Goal: Task Accomplishment & Management: Use online tool/utility

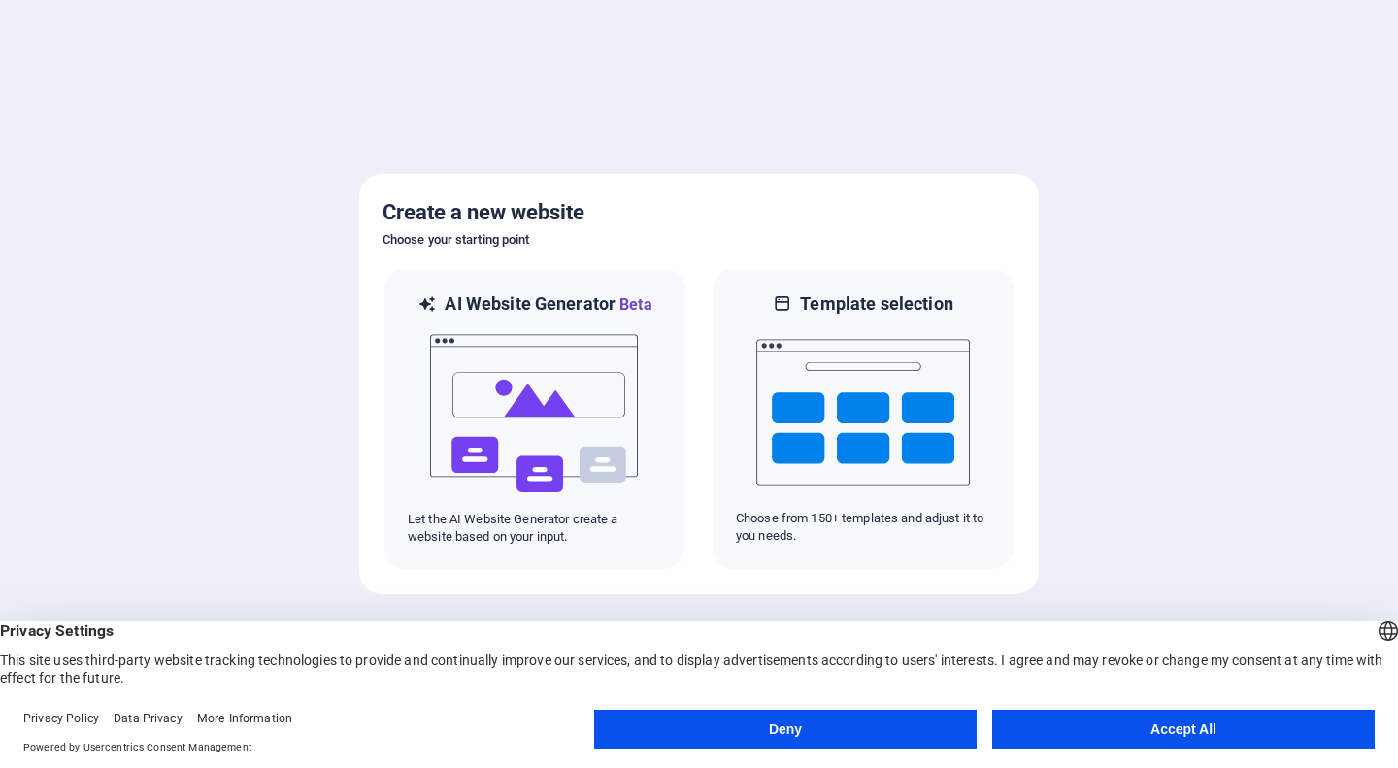
click at [887, 739] on button "Deny" at bounding box center [785, 728] width 382 height 39
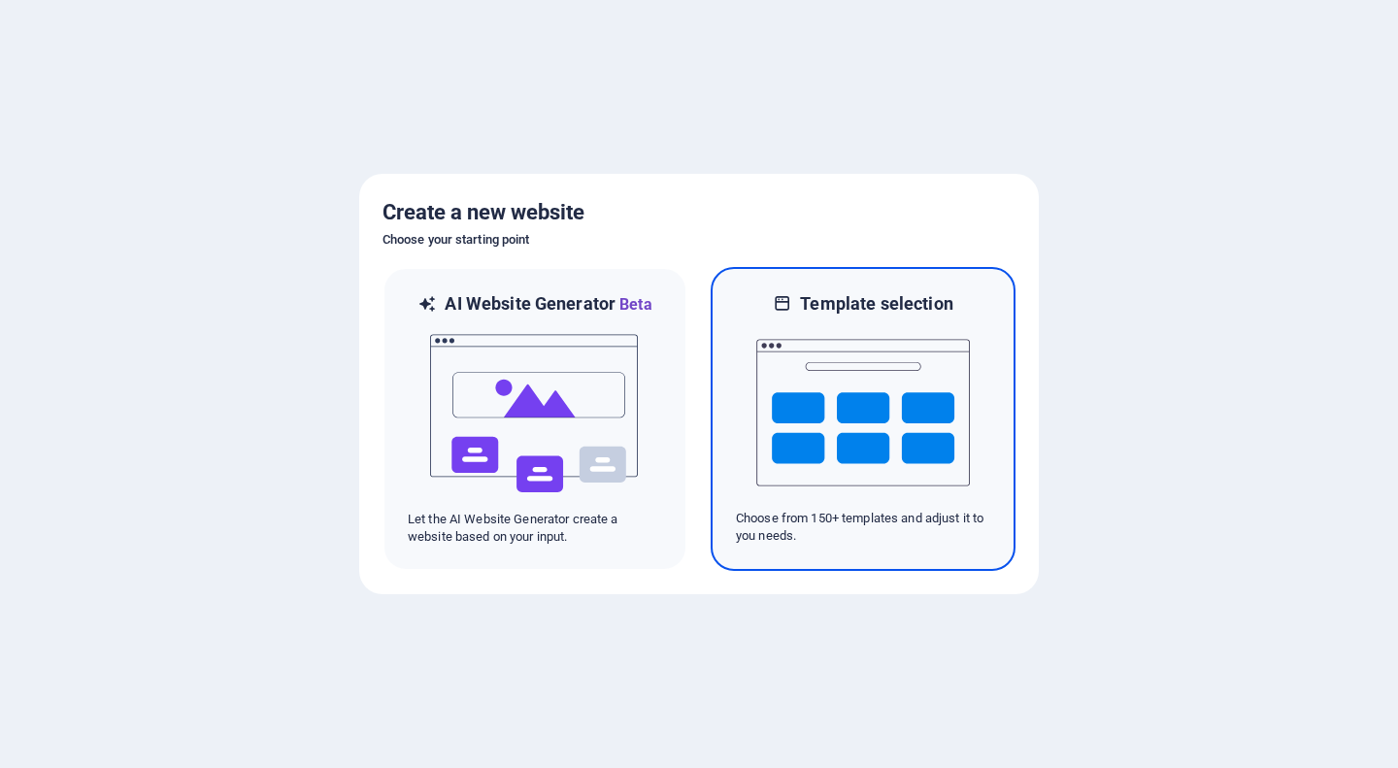
click at [787, 439] on img at bounding box center [863, 412] width 214 height 194
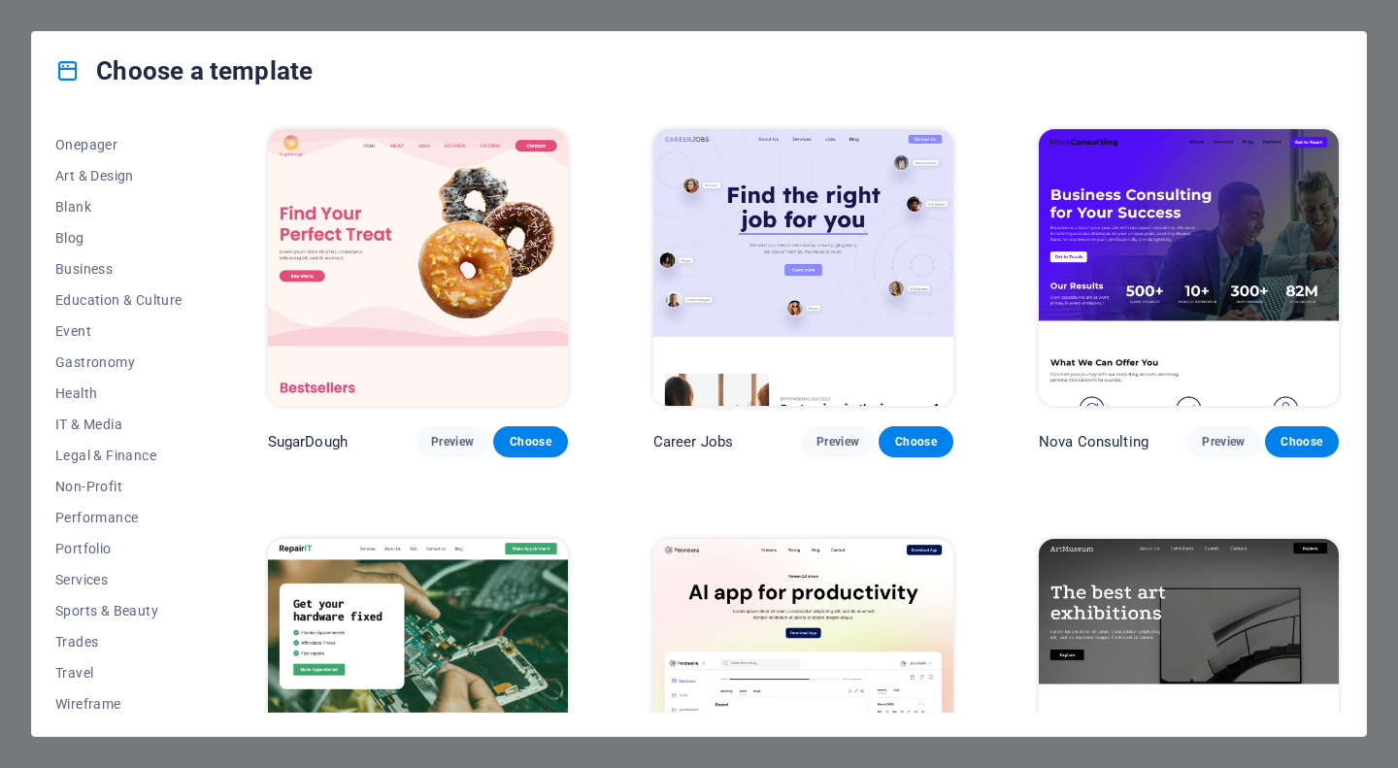
scroll to position [189, 0]
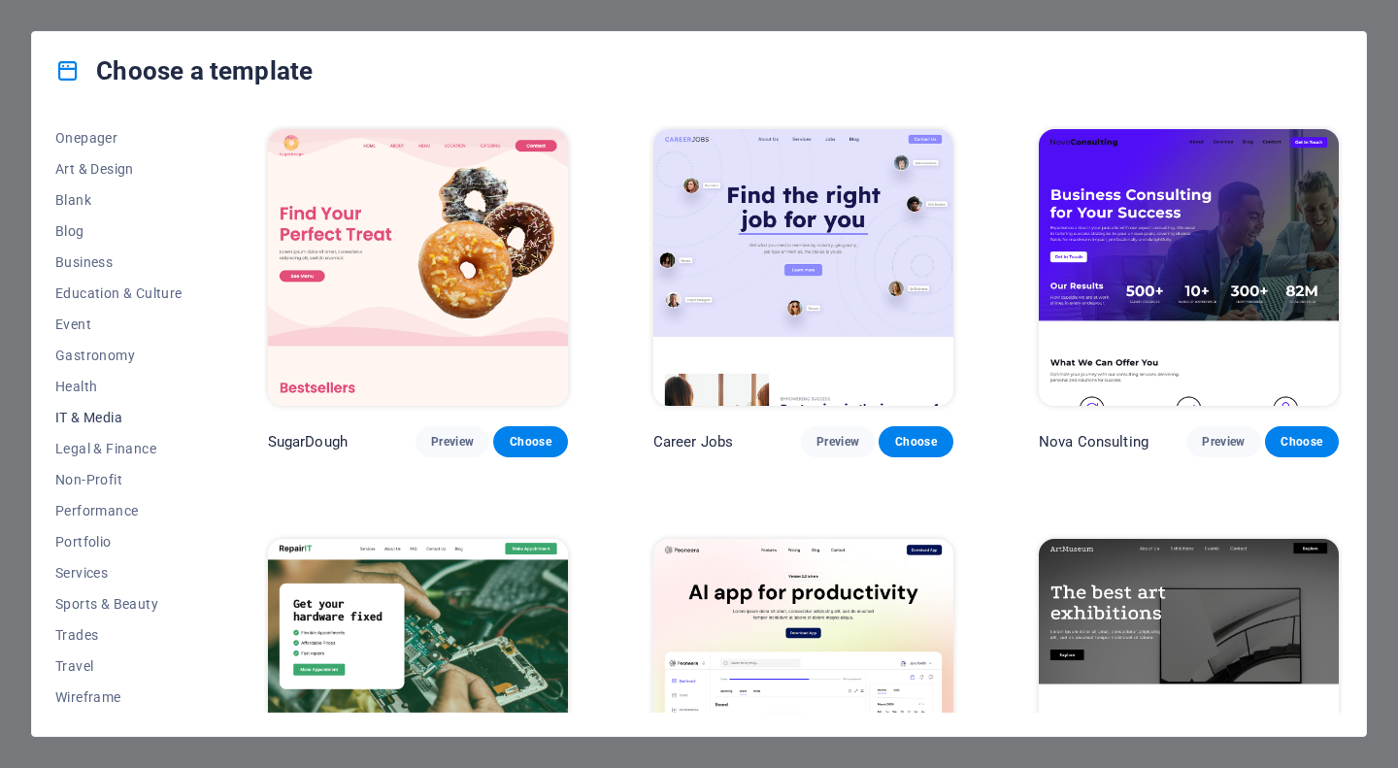
click at [80, 424] on span "IT & Media" at bounding box center [118, 418] width 127 height 16
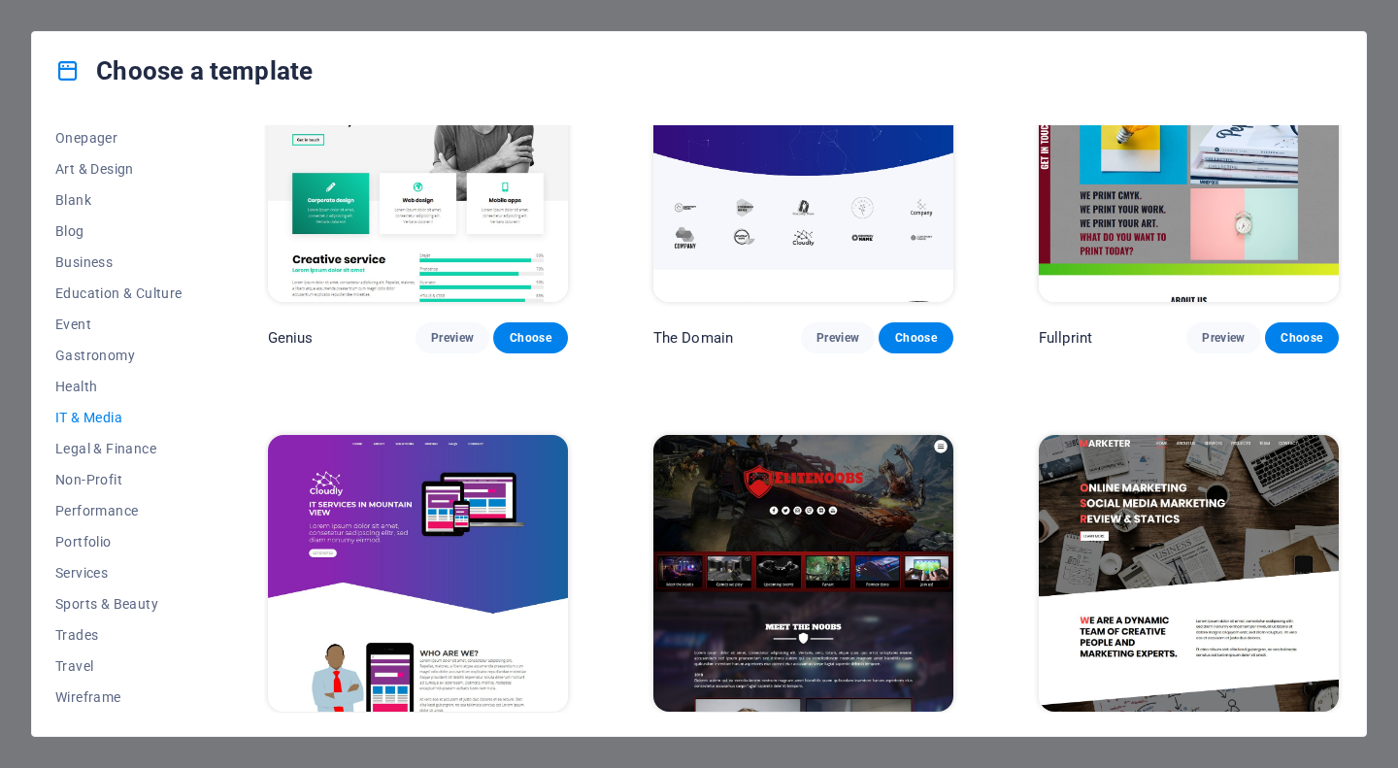
scroll to position [962, 0]
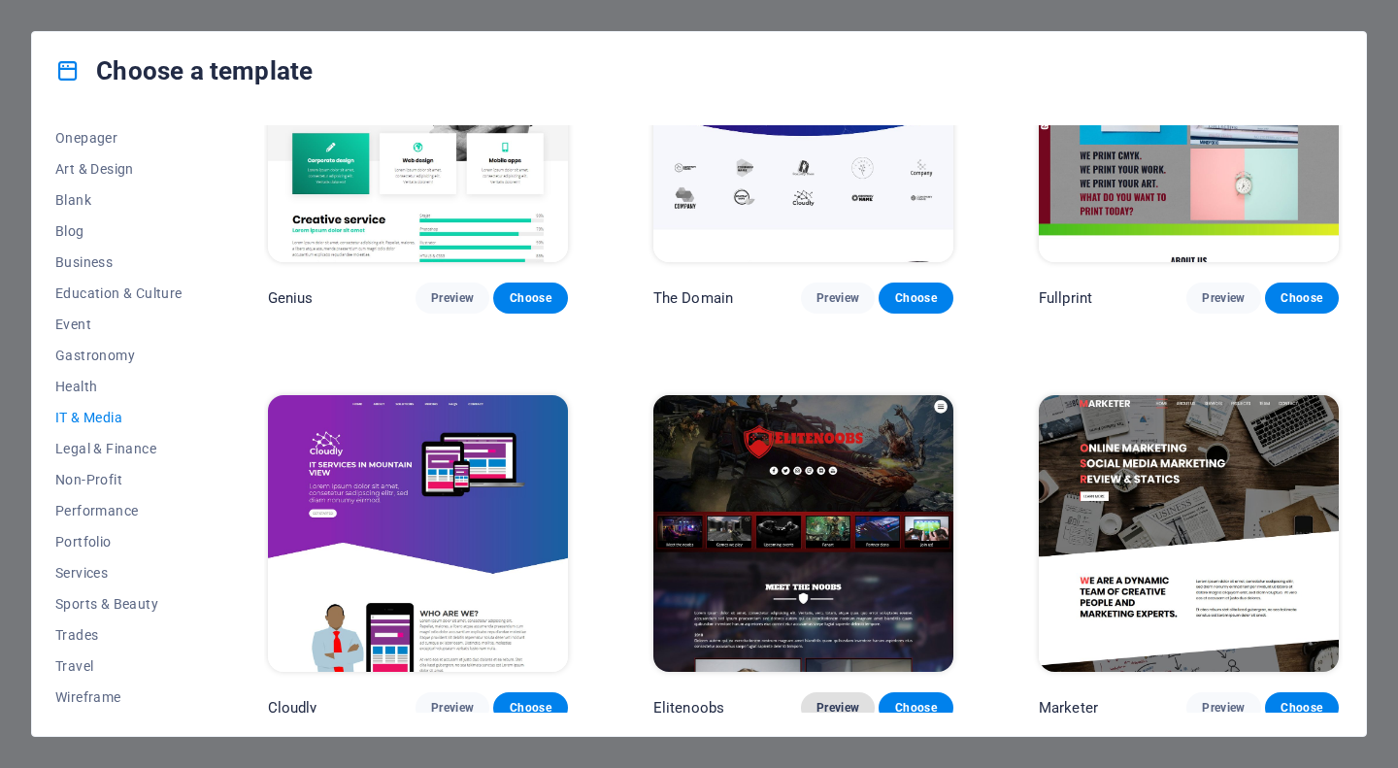
click at [838, 700] on span "Preview" at bounding box center [837, 708] width 43 height 16
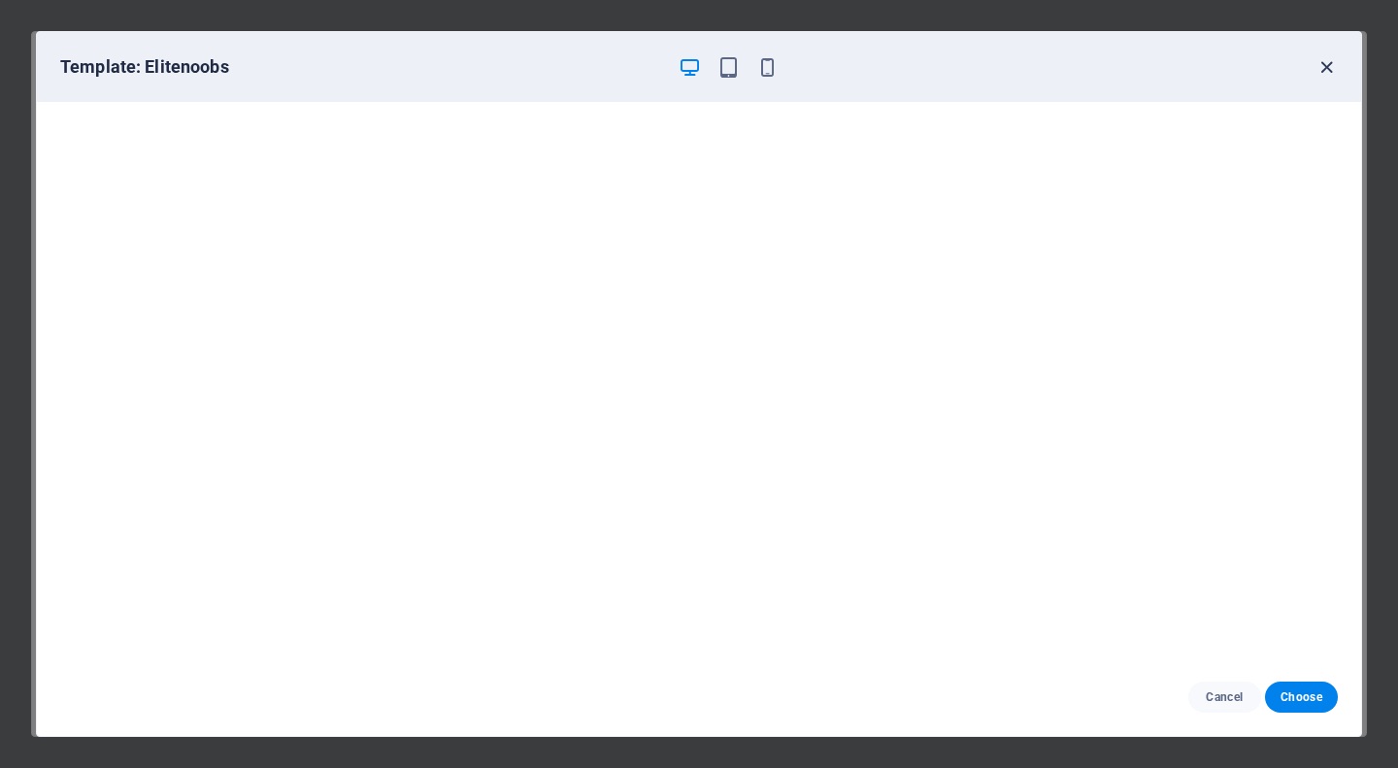
click at [1329, 63] on icon "button" at bounding box center [1326, 67] width 22 height 22
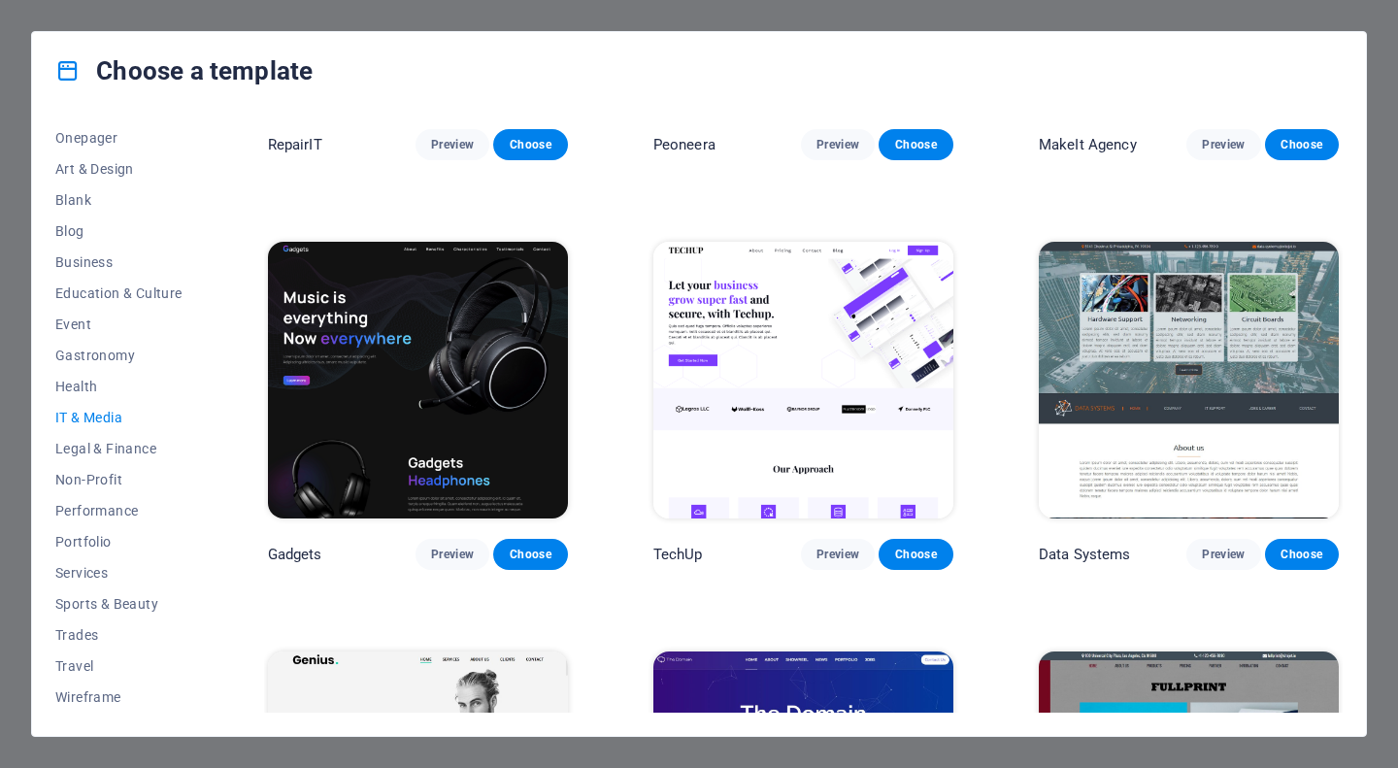
scroll to position [295, 0]
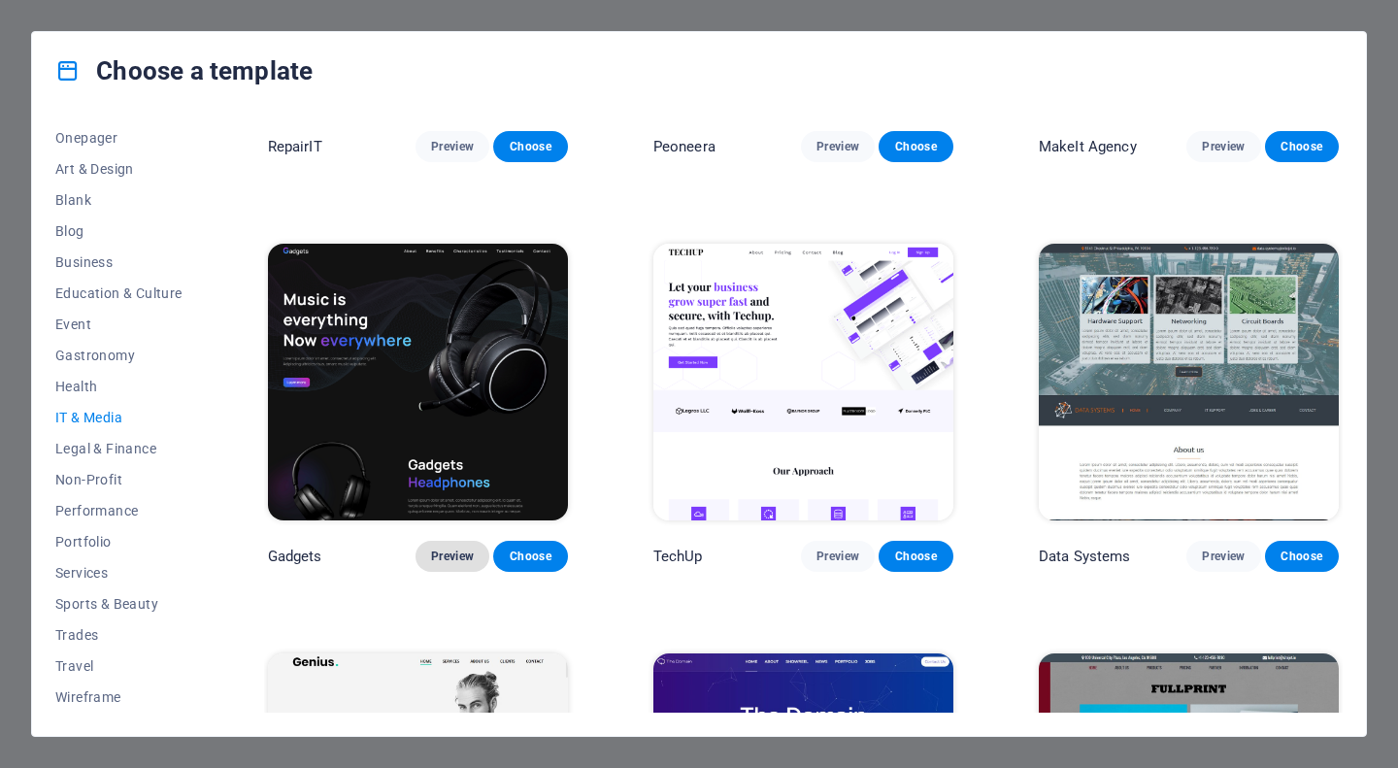
click at [449, 548] on span "Preview" at bounding box center [452, 556] width 43 height 16
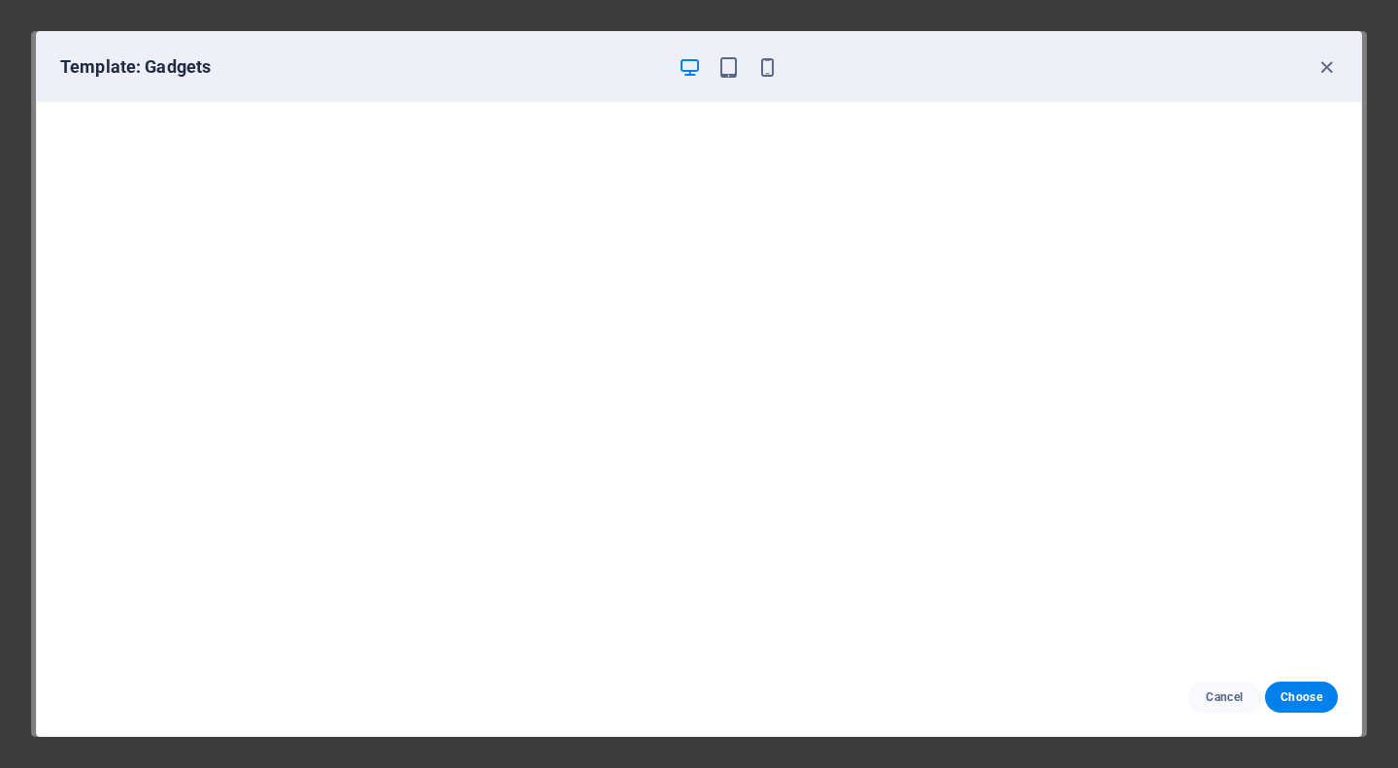
drag, startPoint x: 1363, startPoint y: 146, endPoint x: 1362, endPoint y: 186, distance: 40.8
click at [1362, 186] on div "Template: Gadgets Cancel Choose" at bounding box center [699, 384] width 1398 height 768
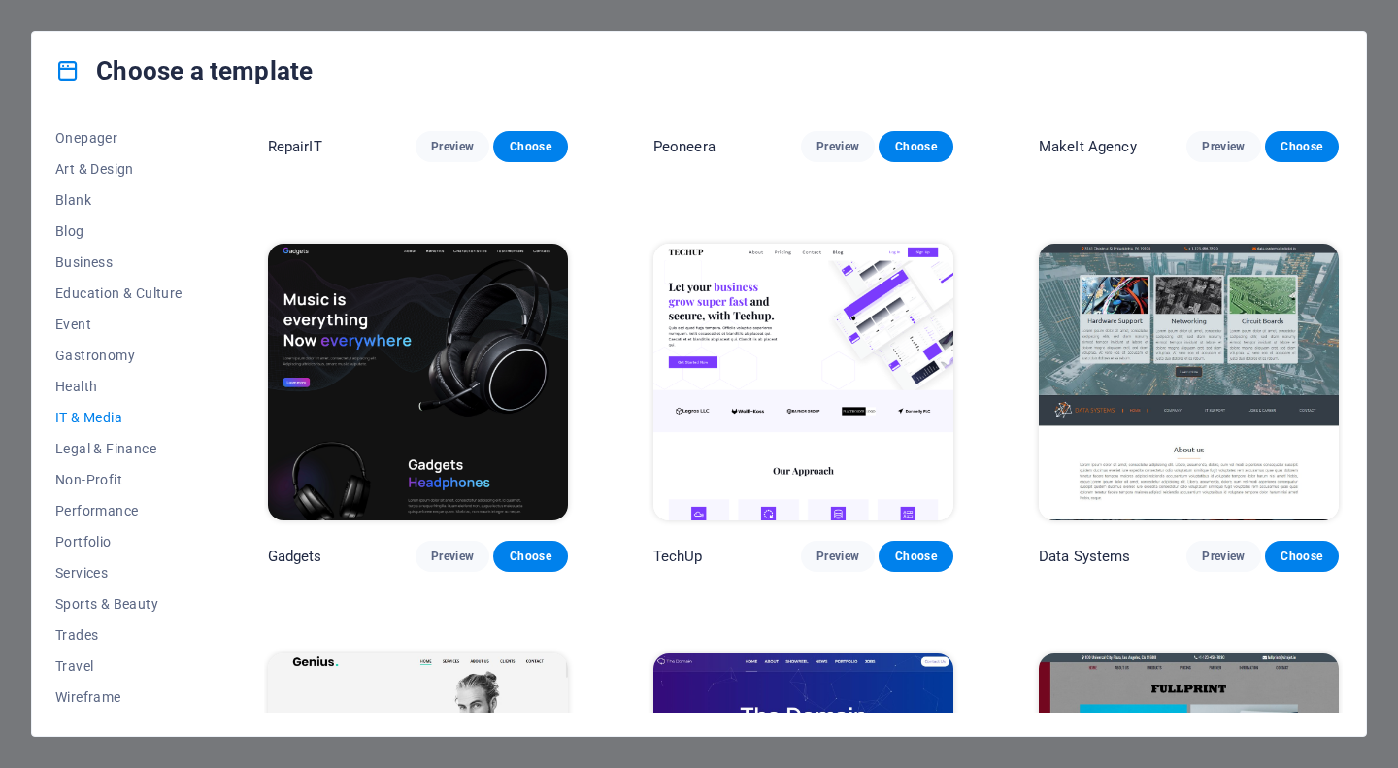
click at [445, 400] on img at bounding box center [418, 382] width 300 height 277
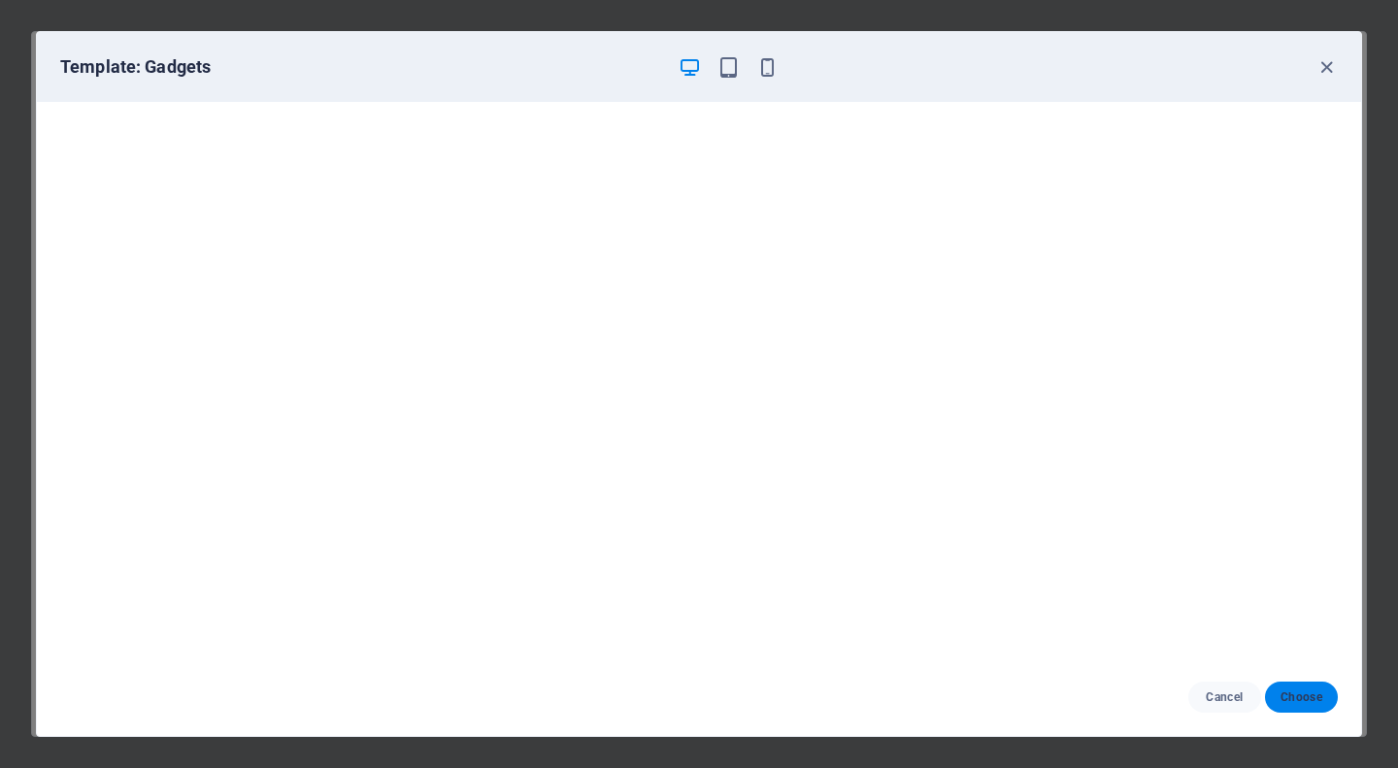
click at [1295, 701] on span "Choose" at bounding box center [1301, 697] width 42 height 16
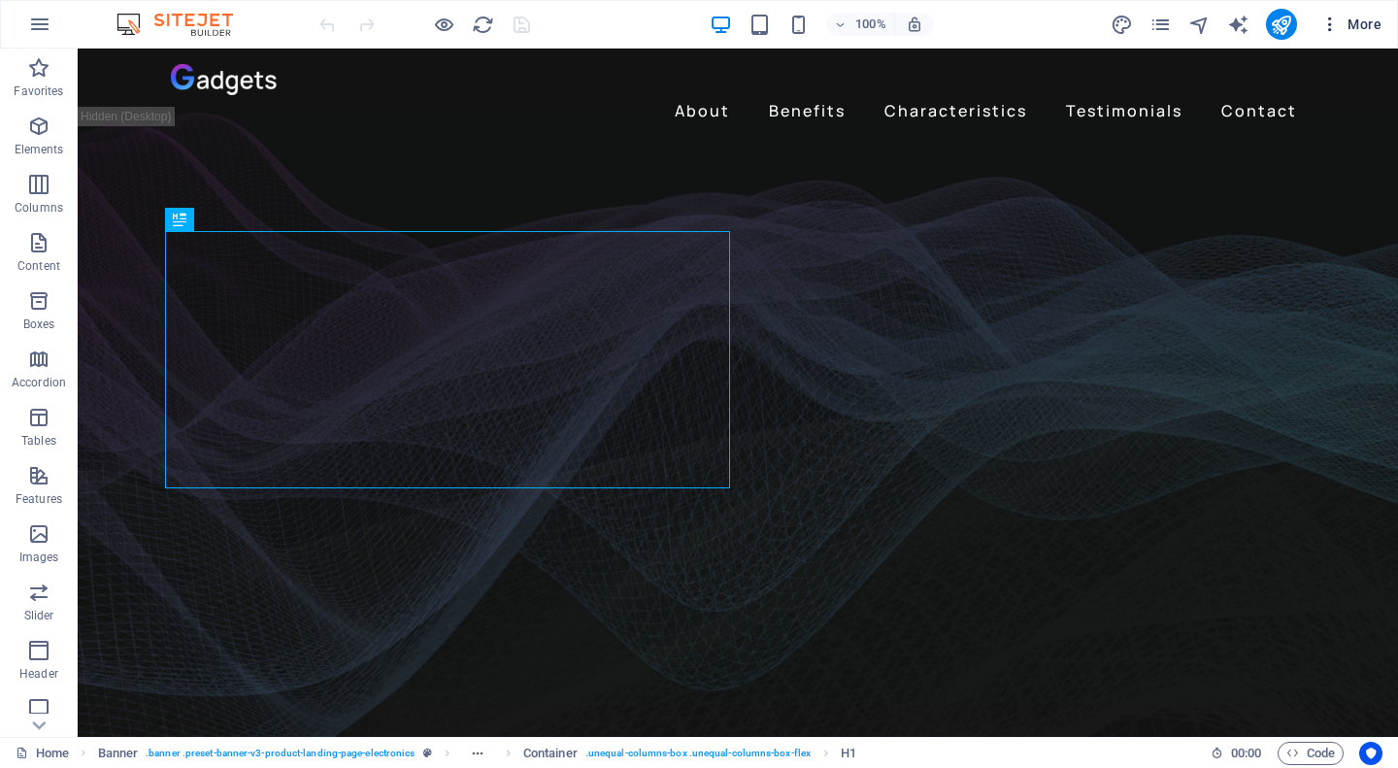
click at [1336, 24] on icon "button" at bounding box center [1329, 24] width 19 height 19
click at [138, 72] on div "Menu Bar" at bounding box center [152, 61] width 148 height 24
